Goal: Obtain resource: Obtain resource

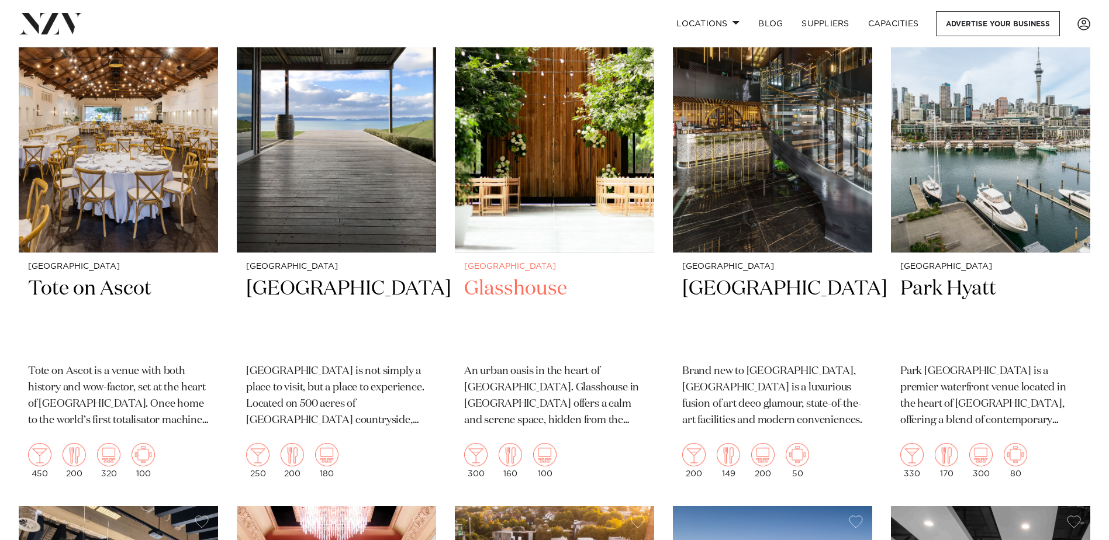
scroll to position [351, 0]
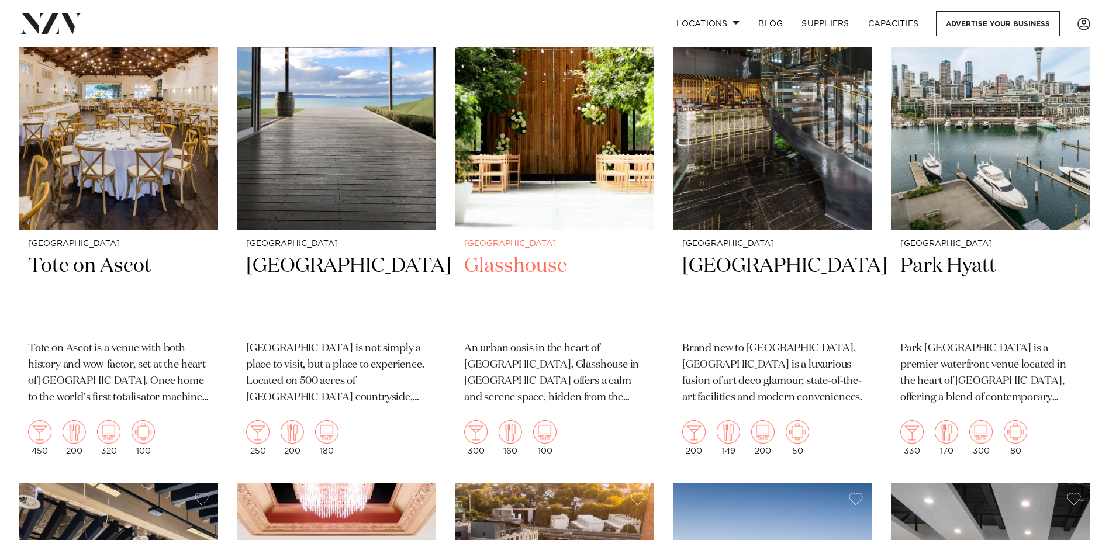
click at [521, 262] on h2 "Glasshouse" at bounding box center [554, 292] width 181 height 79
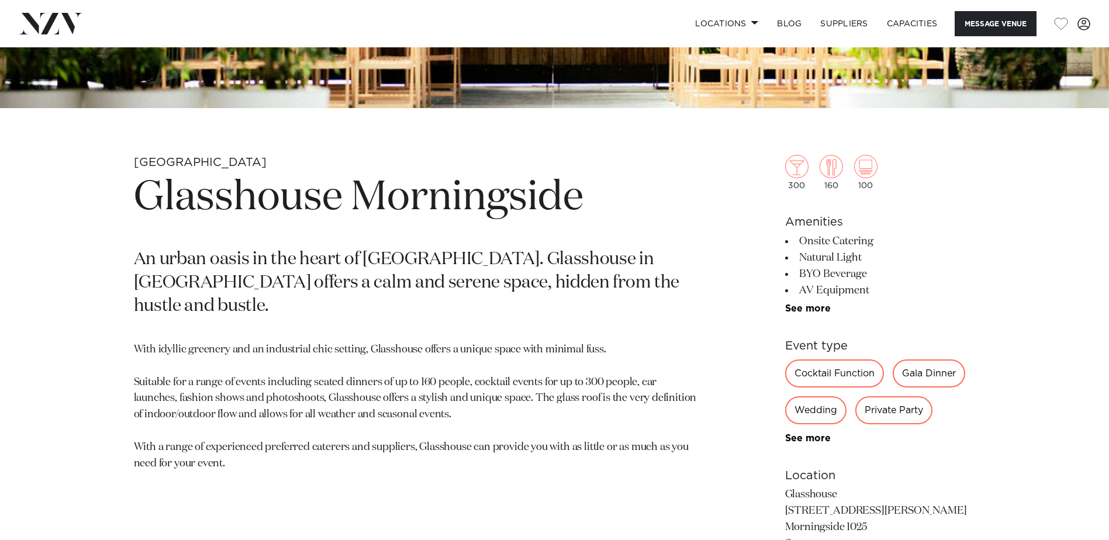
scroll to position [526, 0]
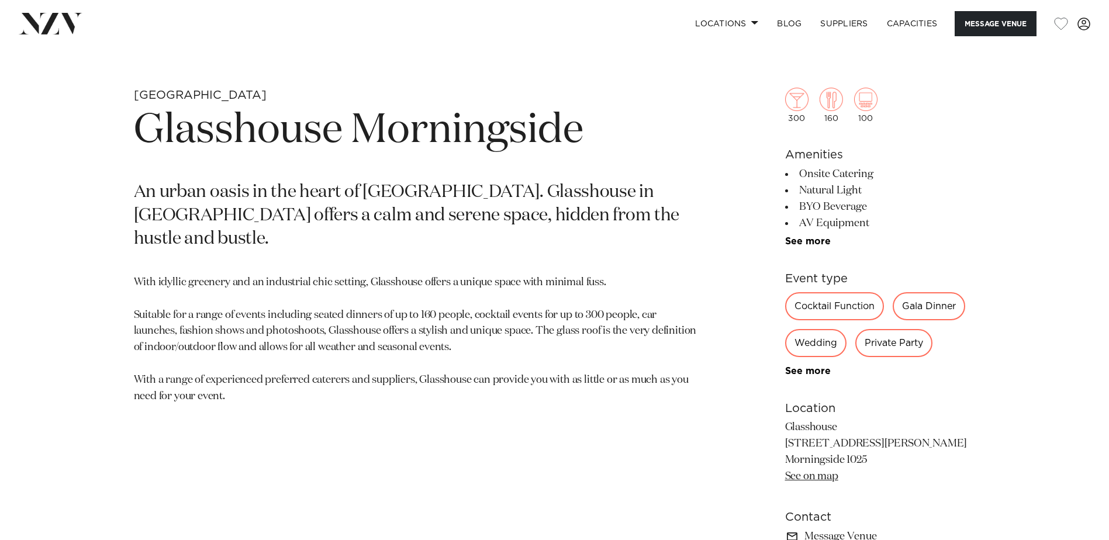
click at [156, 292] on p "With idyllic greenery and an industrial chic setting, Glasshouse offers a uniqu…" at bounding box center [418, 340] width 568 height 130
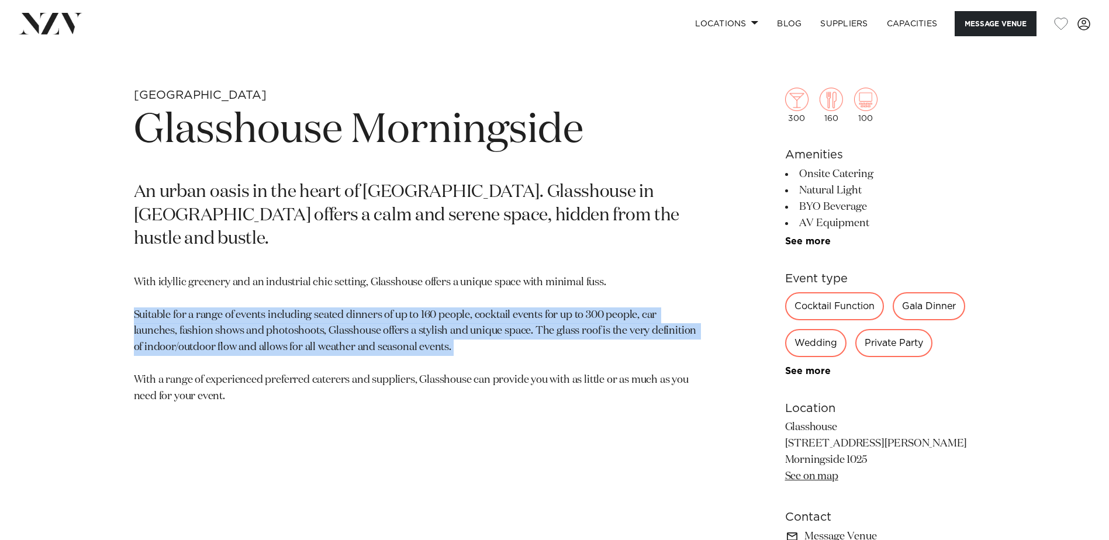
click at [156, 292] on p "With idyllic greenery and an industrial chic setting, Glasshouse offers a uniqu…" at bounding box center [418, 340] width 568 height 130
click at [506, 290] on p "With idyllic greenery and an industrial chic setting, Glasshouse offers a uniqu…" at bounding box center [418, 340] width 568 height 130
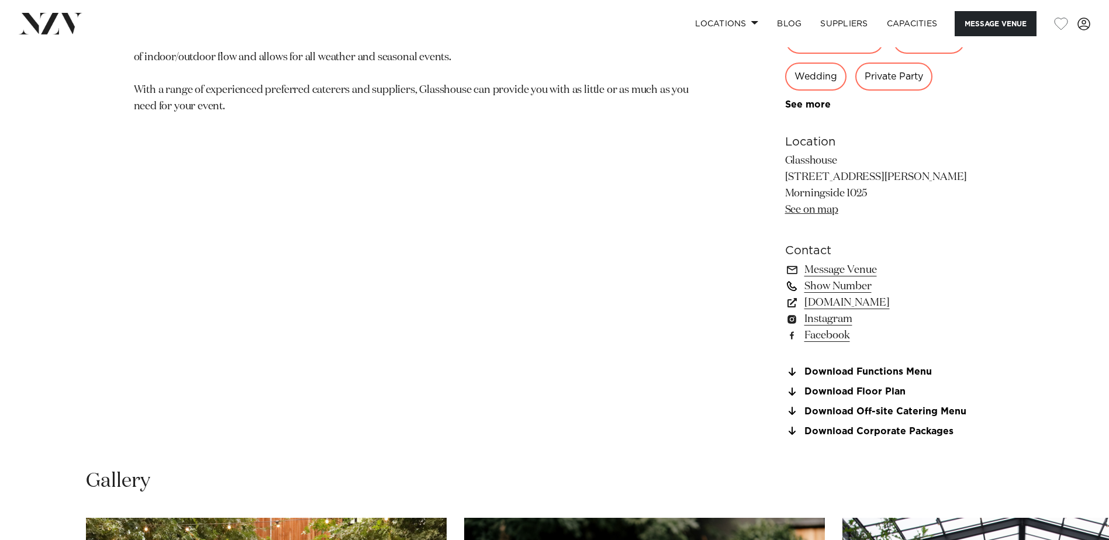
scroll to position [818, 0]
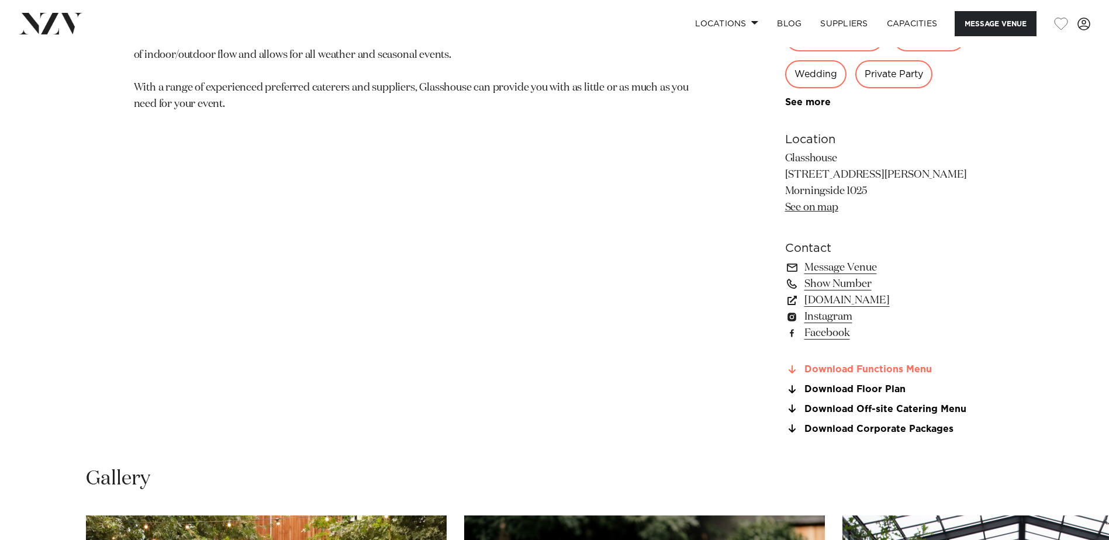
click at [845, 366] on link "Download Functions Menu" at bounding box center [880, 370] width 191 height 11
click at [852, 425] on link "Download Corporate Packages" at bounding box center [880, 429] width 191 height 11
